Goal: Task Accomplishment & Management: Manage account settings

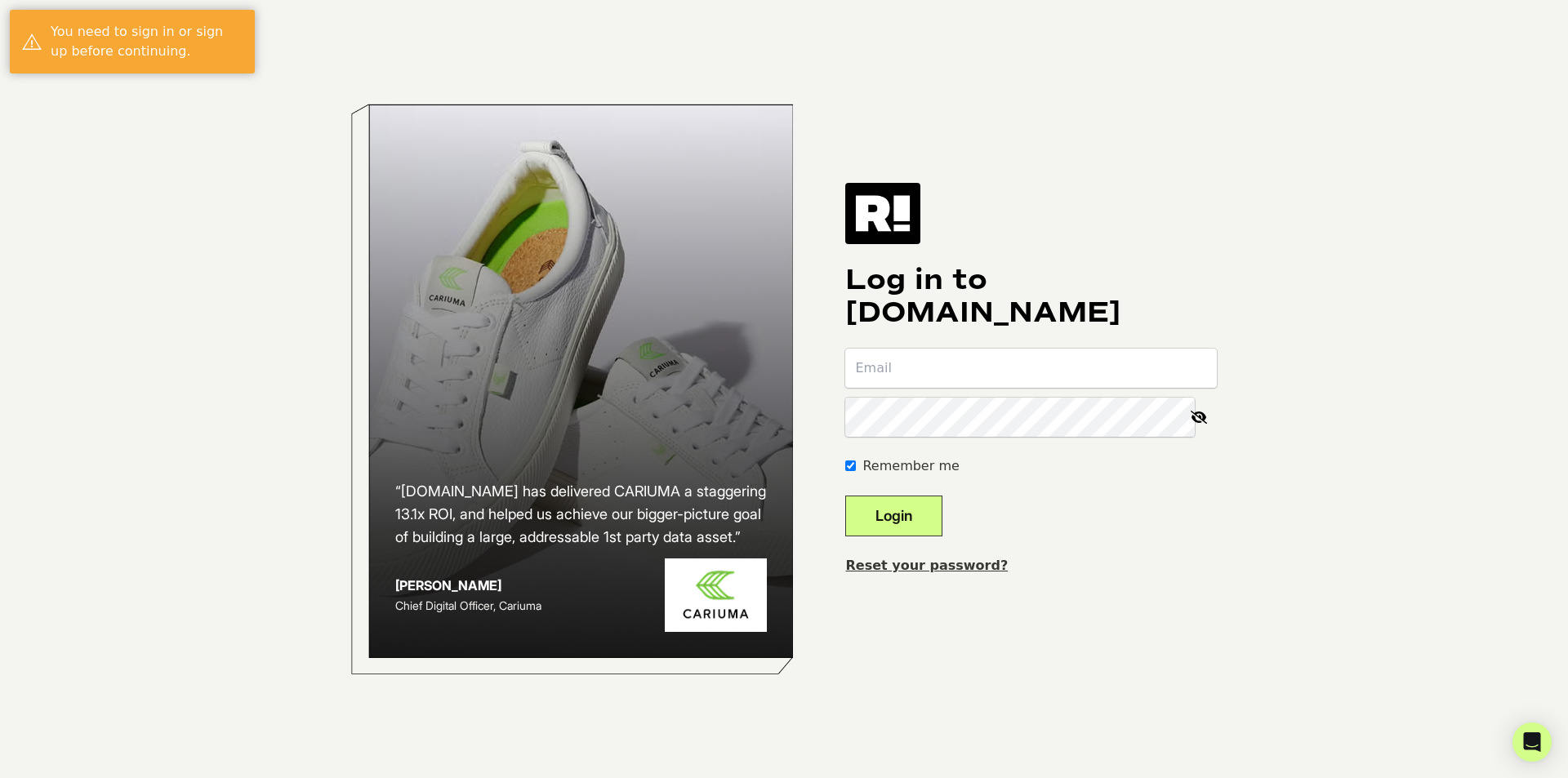
click at [982, 366] on input "email" at bounding box center [1030, 368] width 372 height 40
type input "[EMAIL_ADDRESS][DOMAIN_NAME]"
click at [845, 398] on div at bounding box center [845, 398] width 0 height 0
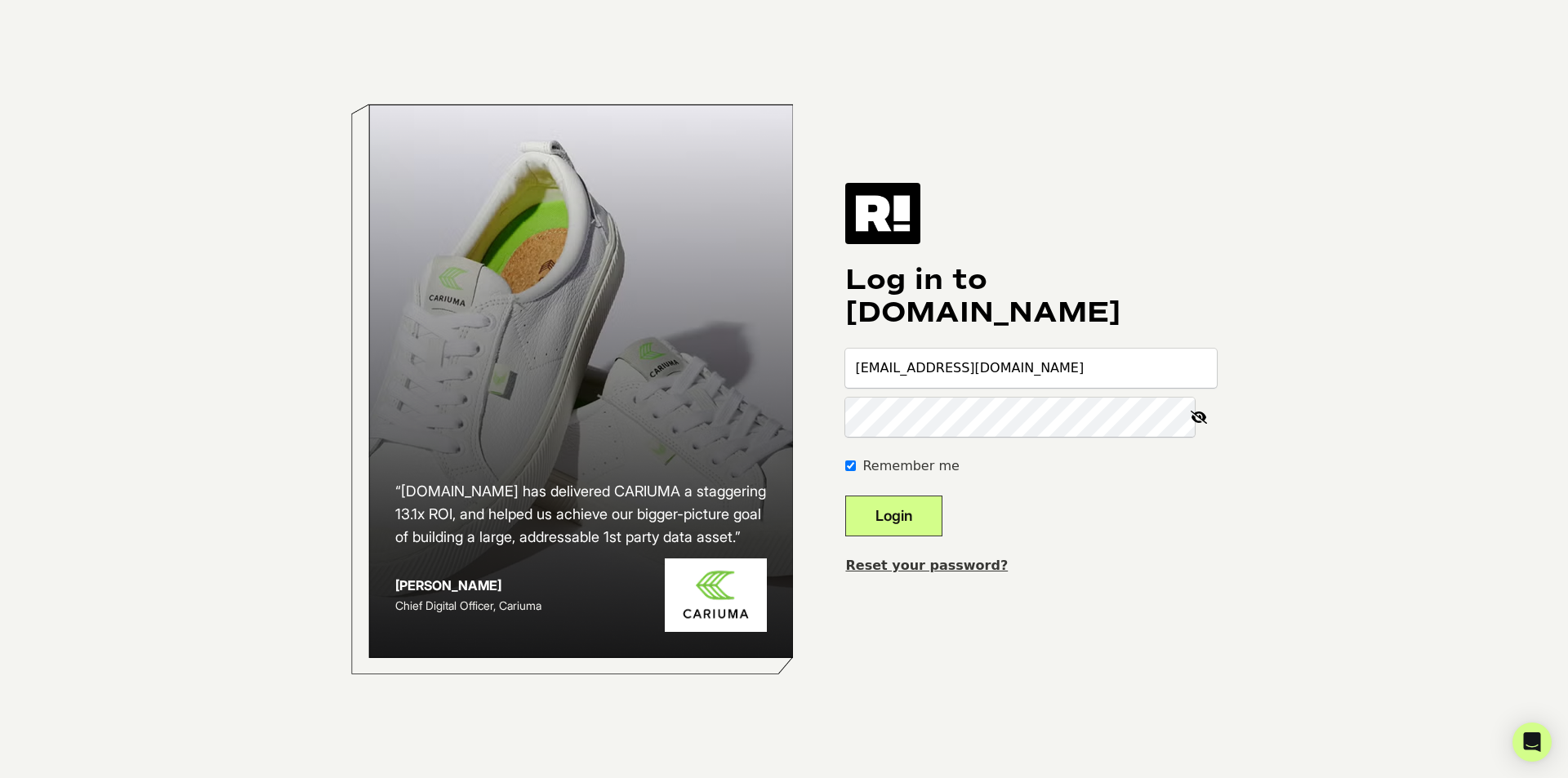
click at [845, 495] on button "Login" at bounding box center [893, 515] width 97 height 41
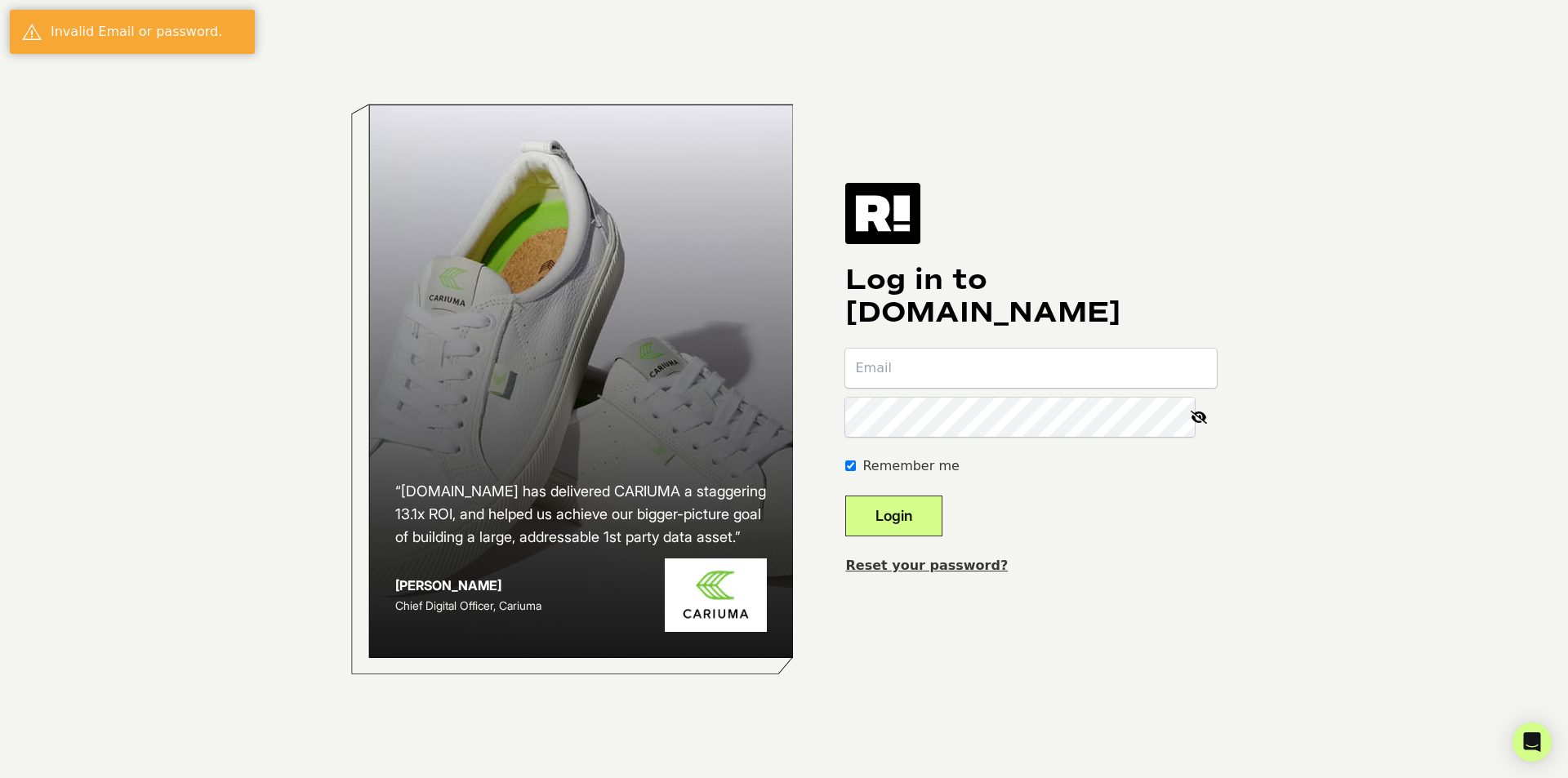
click at [921, 459] on label "Remember me" at bounding box center [911, 466] width 96 height 20
click at [856, 460] on input "Remember me" at bounding box center [850, 466] width 11 height 11
checkbox input "false"
click at [1112, 374] on input "email" at bounding box center [1030, 368] width 372 height 40
type input "chasie@wellspringmeds.com"
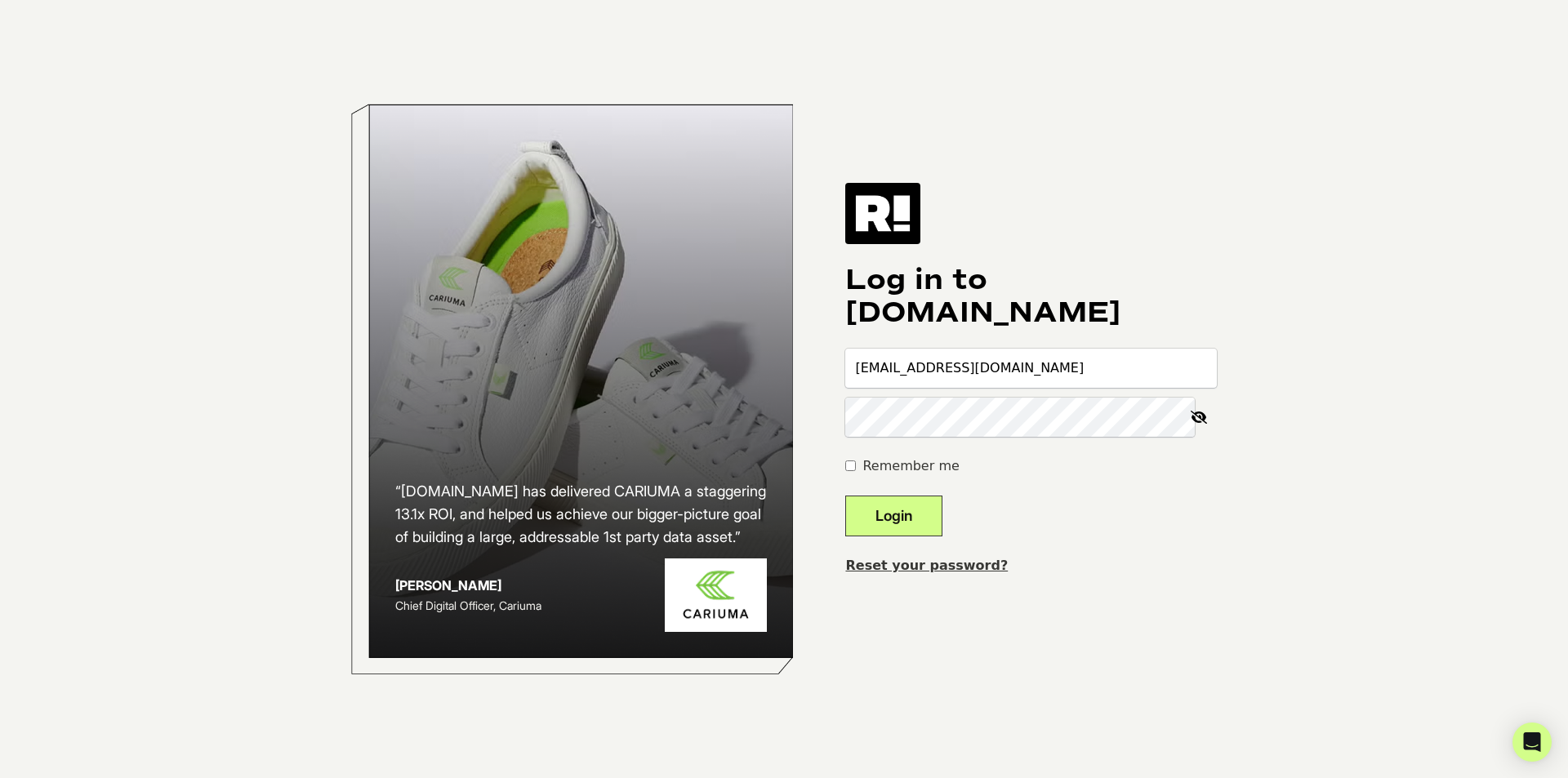
click at [968, 570] on link "Reset your password?" at bounding box center [926, 565] width 162 height 15
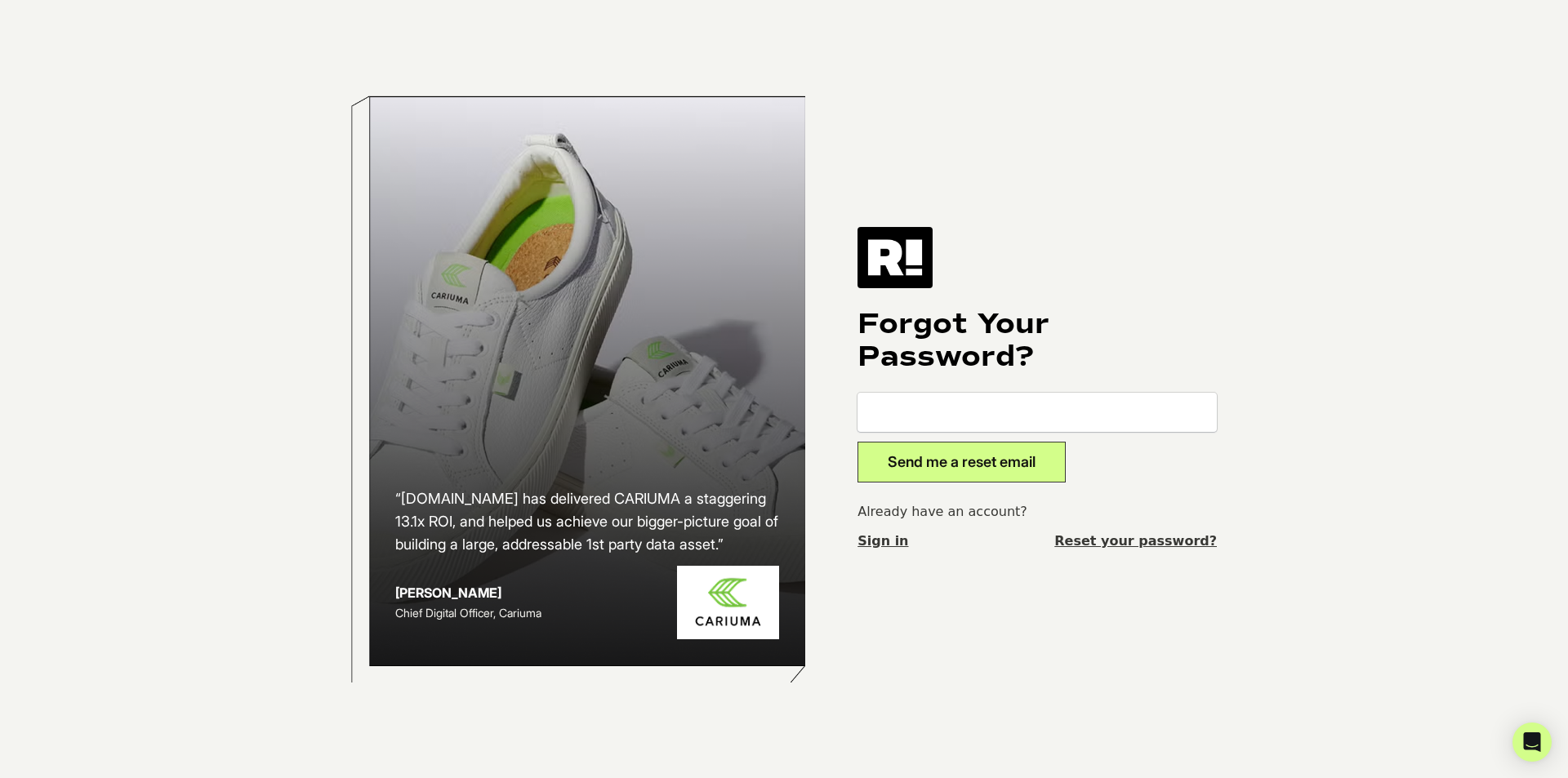
click at [1029, 421] on input "email" at bounding box center [1037, 412] width 359 height 40
type input "[EMAIL_ADDRESS][DOMAIN_NAME]"
click at [1011, 470] on button "Send me a reset email" at bounding box center [961, 462] width 208 height 41
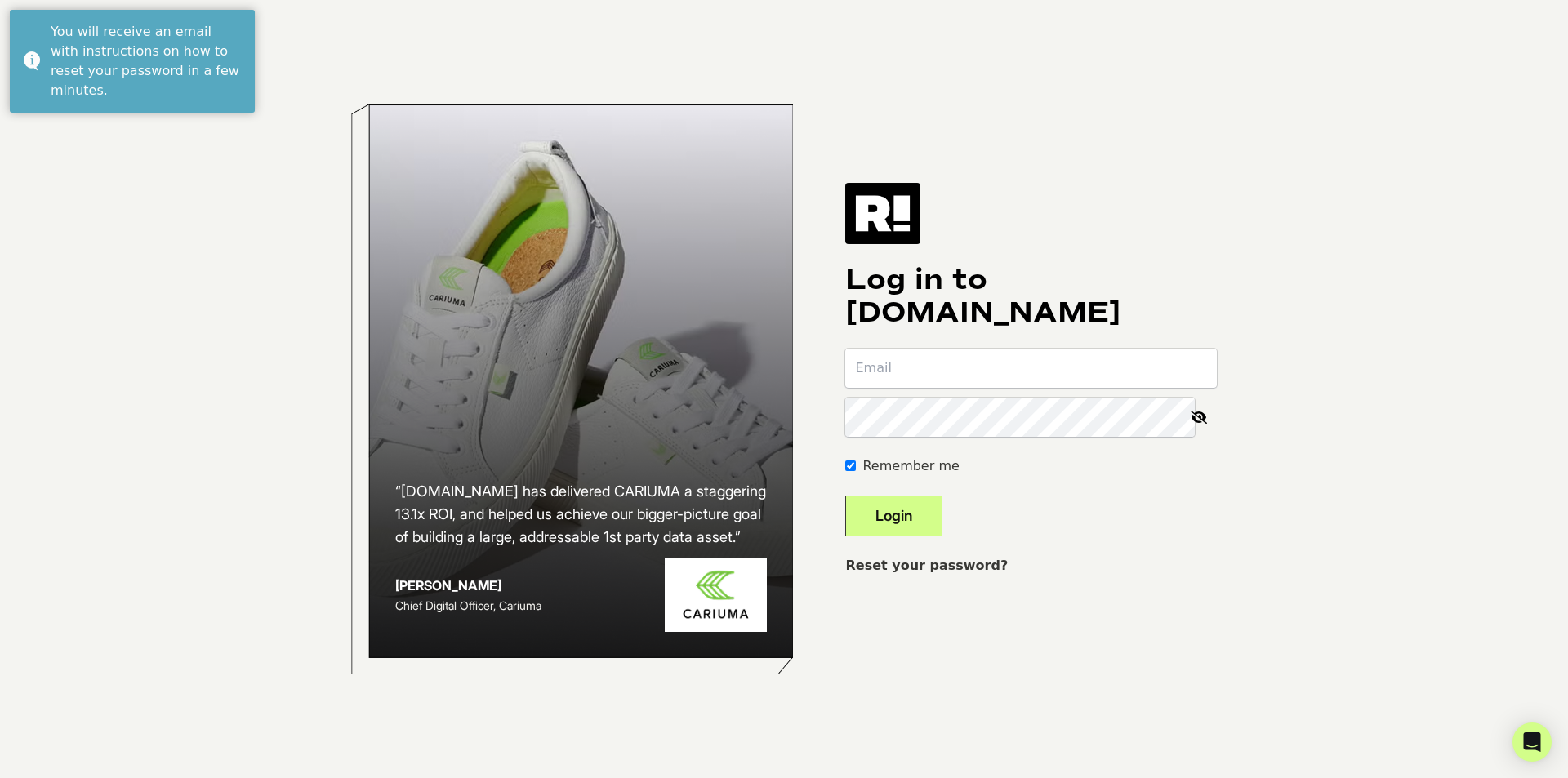
click at [911, 468] on label "Remember me" at bounding box center [911, 466] width 96 height 20
click at [856, 468] on input "Remember me" at bounding box center [850, 466] width 11 height 11
checkbox input "false"
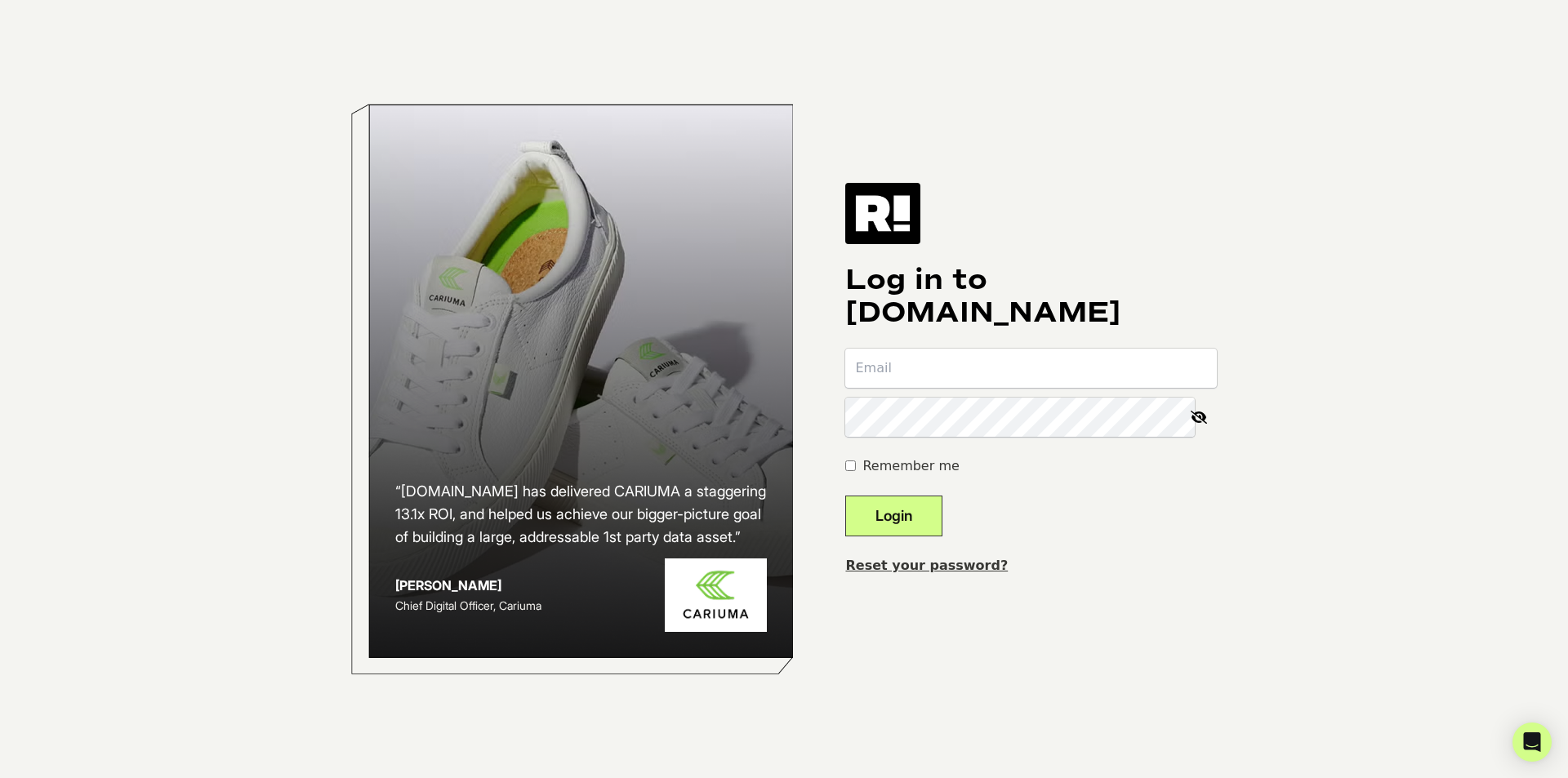
type input "[EMAIL_ADDRESS][DOMAIN_NAME]"
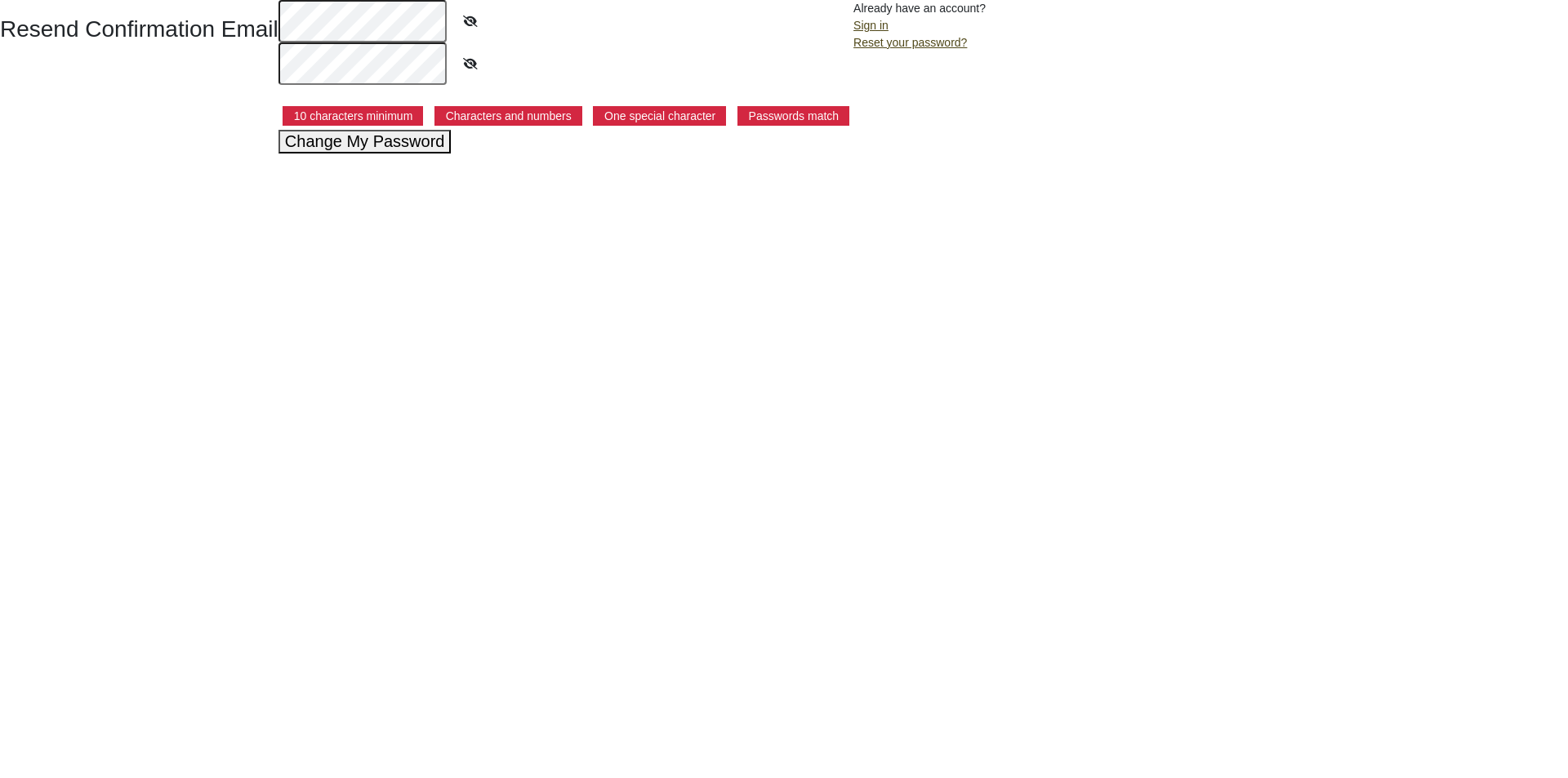
click at [258, 30] on div "Resend Confirmation Email 10 characters minimum Characters and numbers One spec…" at bounding box center [784, 77] width 1568 height 153
click at [470, 65] on icon at bounding box center [470, 64] width 41 height 38
click at [466, 15] on icon at bounding box center [470, 22] width 41 height 38
click at [467, 22] on icon at bounding box center [470, 22] width 40 height 38
click at [646, 153] on html "Resend Confirmation Email 10 characters minimum Characters and numbers One spec…" at bounding box center [784, 77] width 1568 height 153
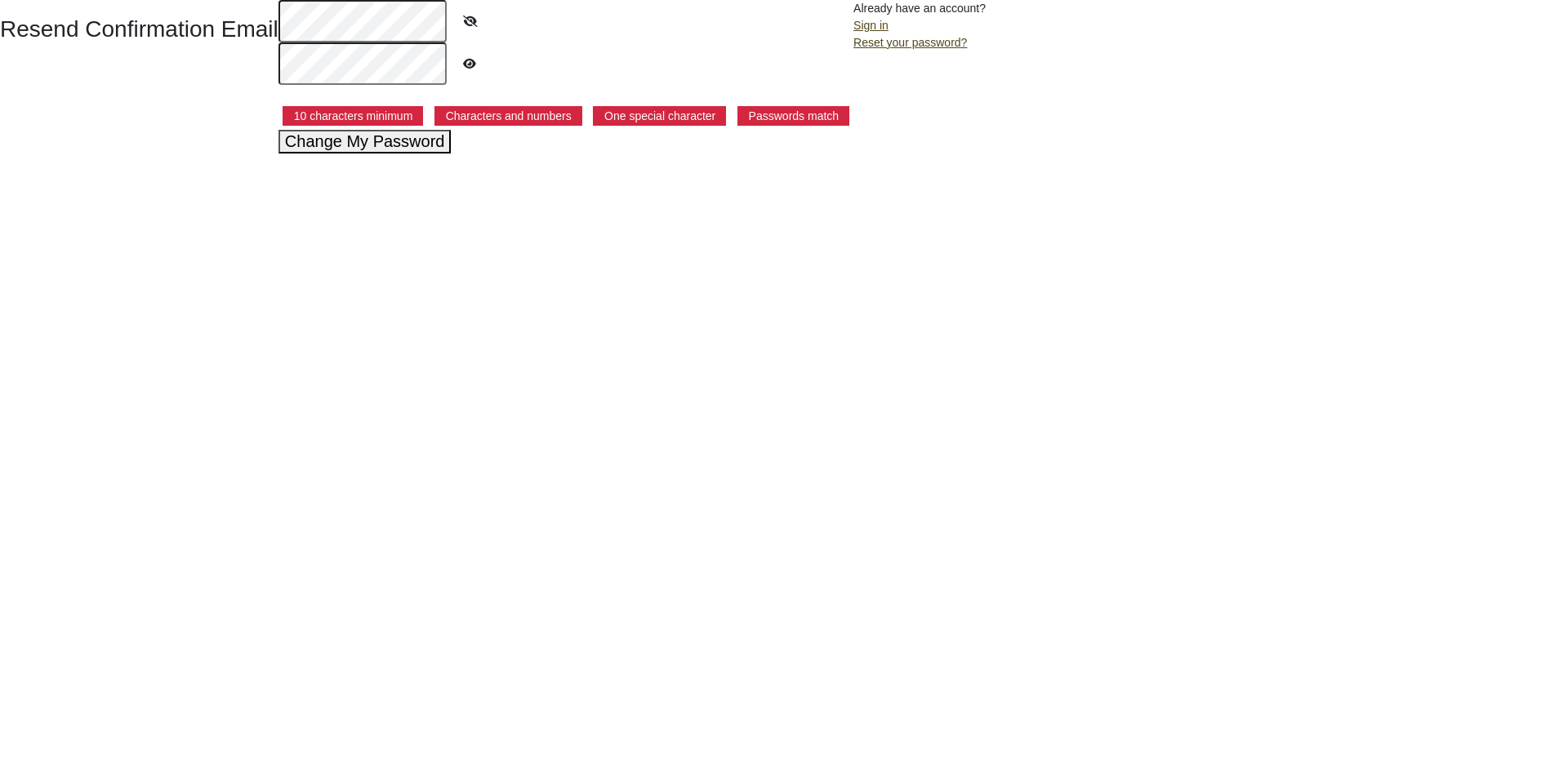
click at [357, 149] on button "Change My Password" at bounding box center [365, 141] width 173 height 23
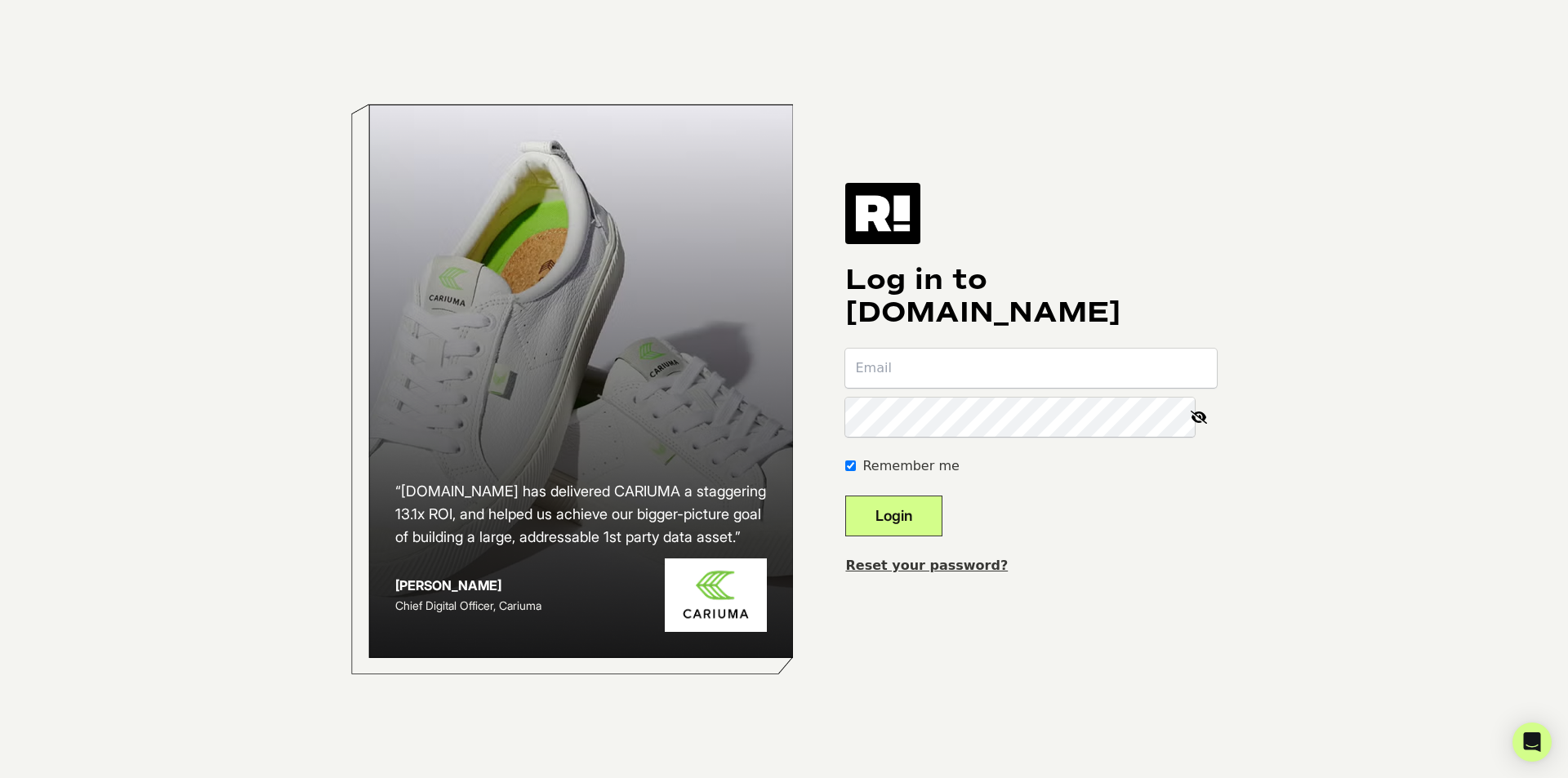
type input "[EMAIL_ADDRESS][DOMAIN_NAME]"
click at [916, 523] on button "Login" at bounding box center [893, 515] width 97 height 41
click at [922, 468] on label "Remember me" at bounding box center [911, 466] width 96 height 20
click at [856, 468] on input "Remember me" at bounding box center [850, 466] width 11 height 11
checkbox input "false"
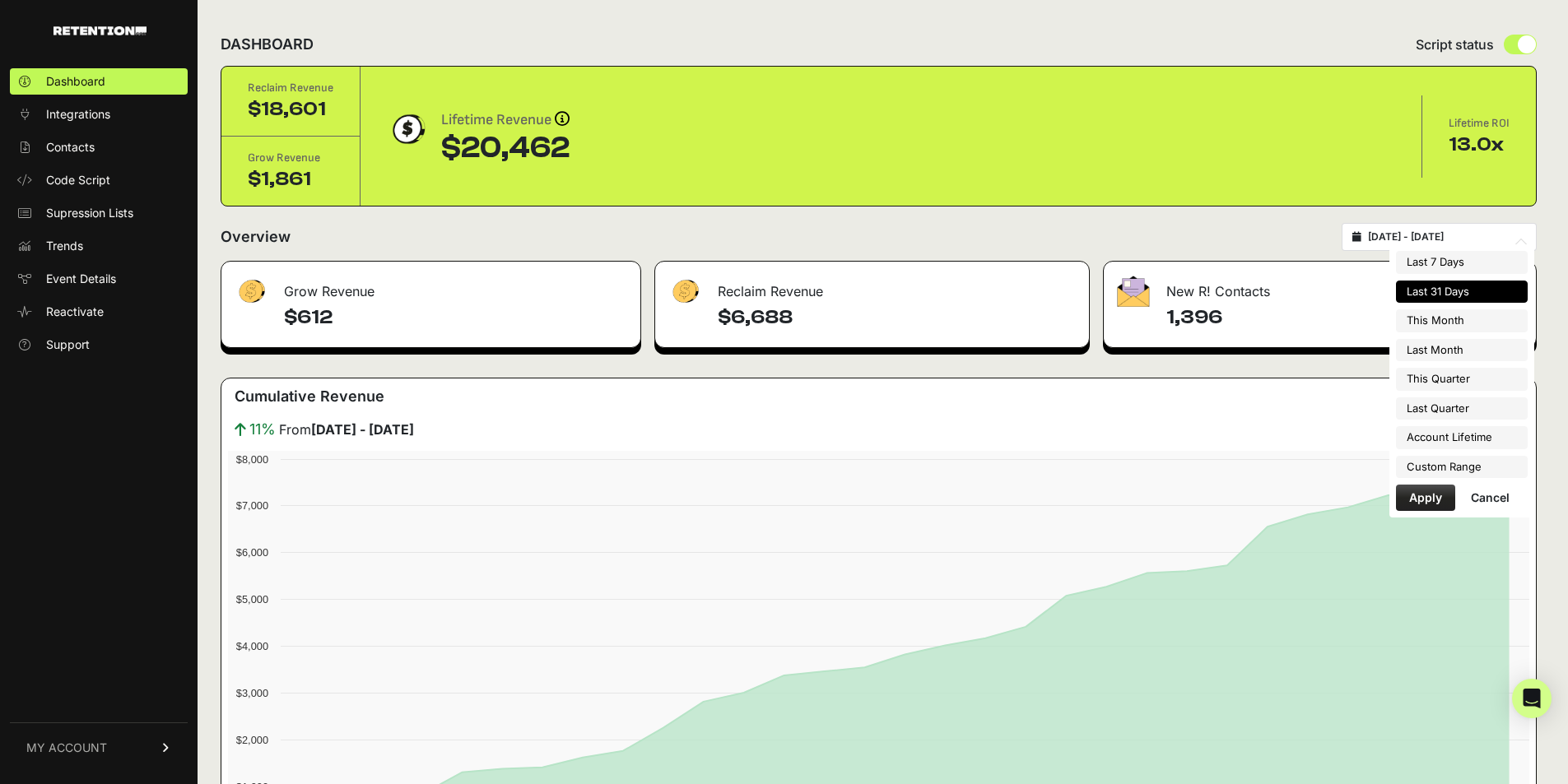
click at [1457, 232] on input "2025-08-09 - 2025-09-08" at bounding box center [1447, 237] width 158 height 14
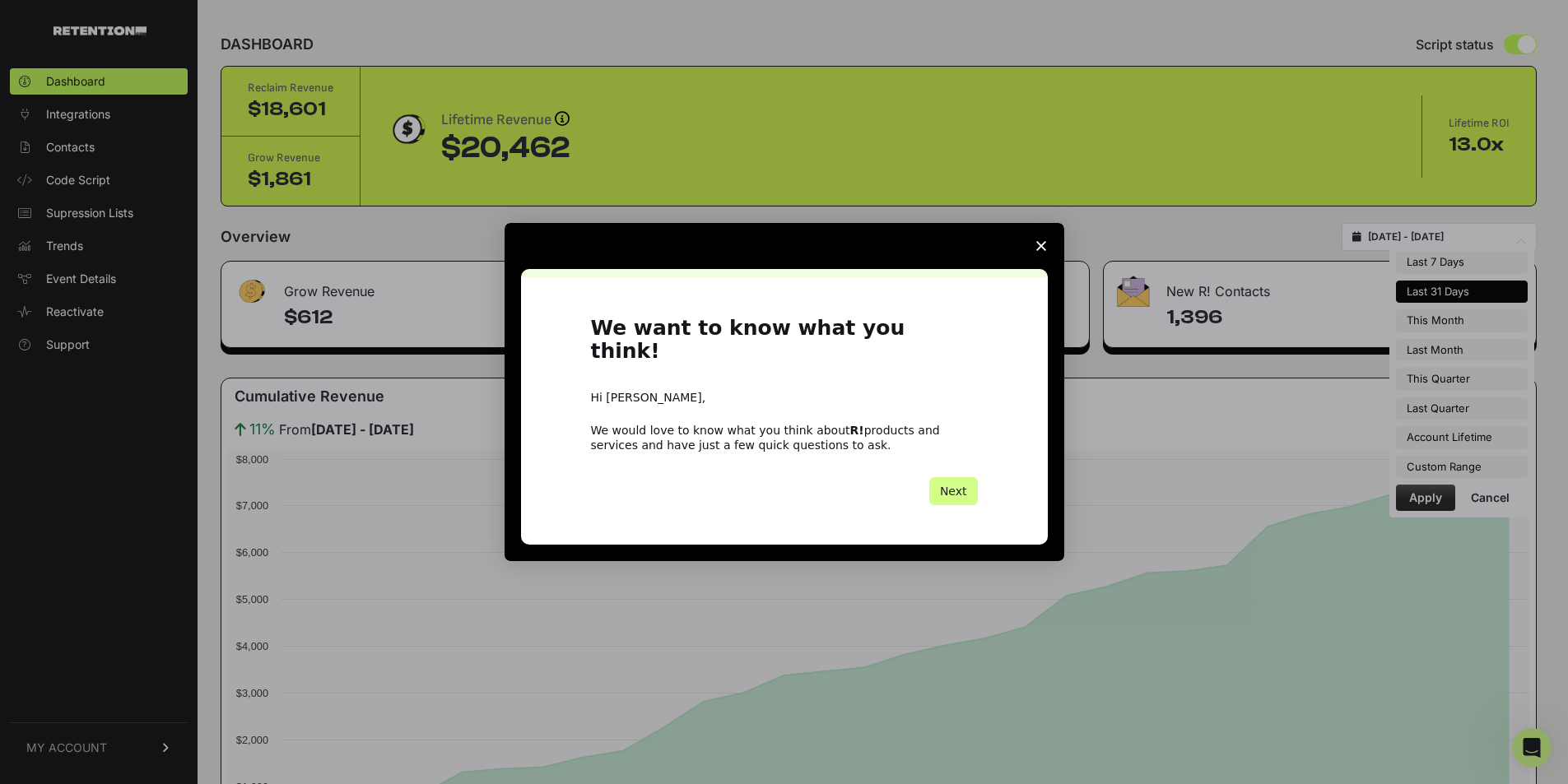
click at [1037, 251] on icon "Close survey" at bounding box center [1041, 246] width 10 height 10
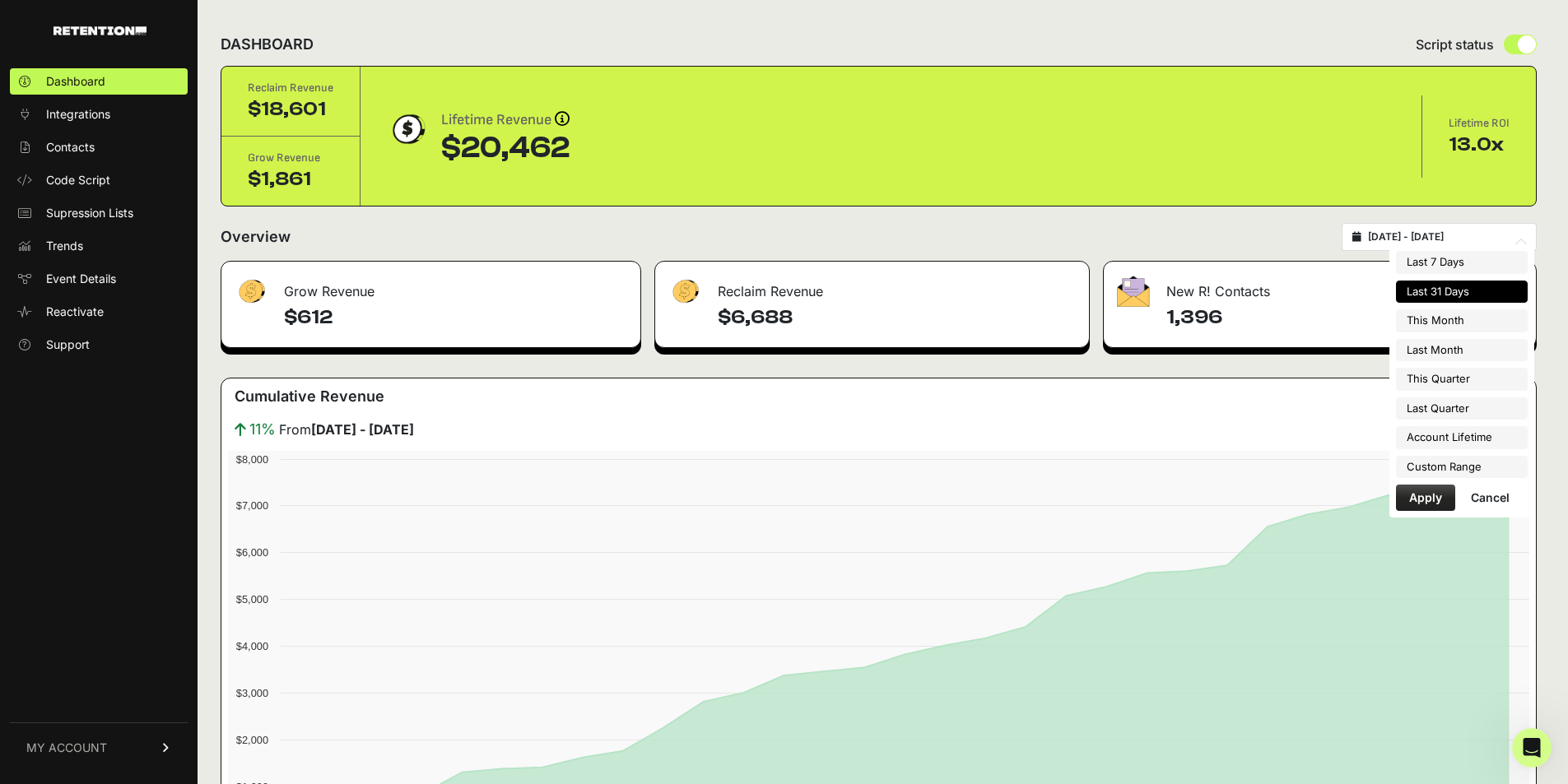
click at [1453, 237] on input "2025-08-09 - 2025-09-08" at bounding box center [1447, 237] width 158 height 14
click at [1449, 286] on li "Last 31 Days" at bounding box center [1462, 291] width 132 height 23
